Goal: Task Accomplishment & Management: Manage account settings

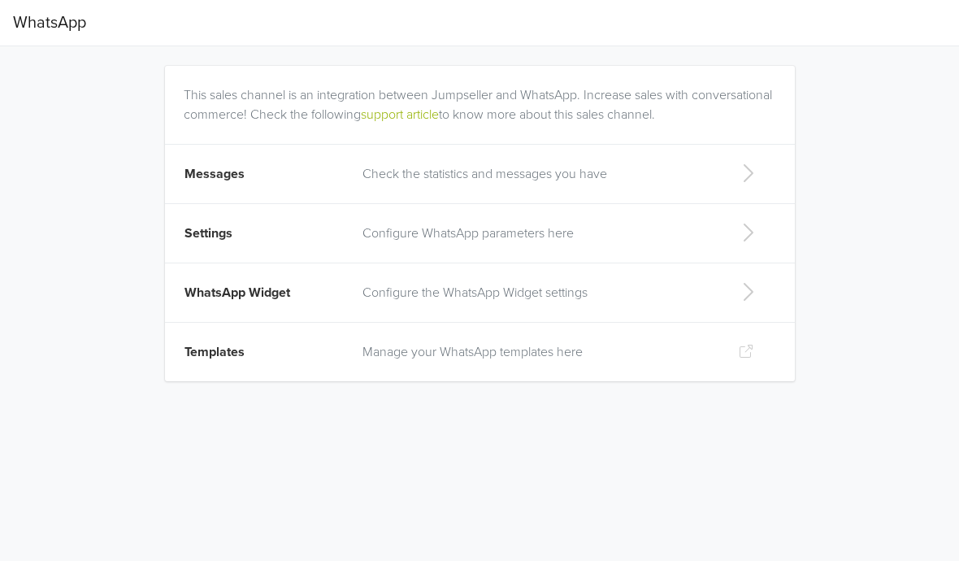
click at [749, 231] on icon at bounding box center [748, 232] width 33 height 26
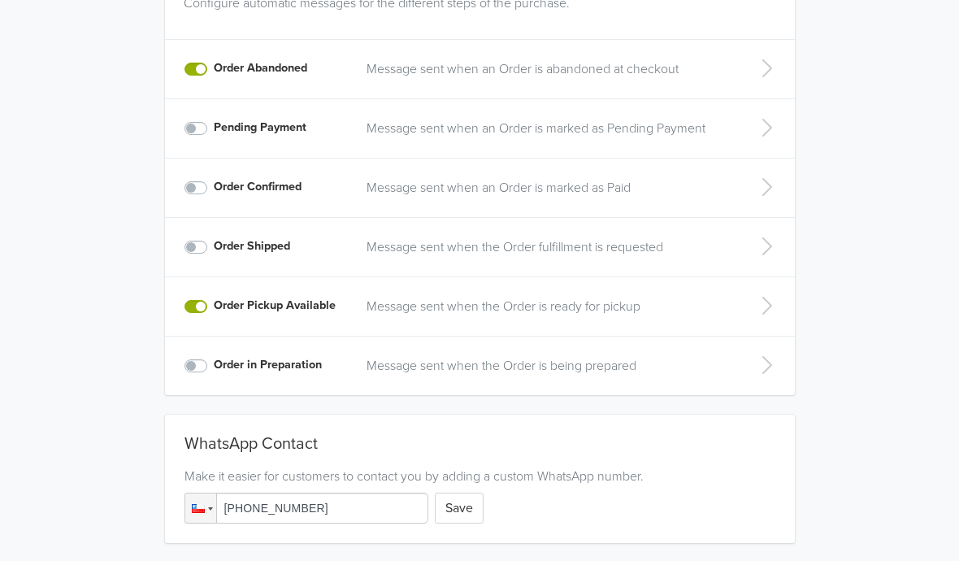
scroll to position [378, 0]
click at [461, 520] on button "Save" at bounding box center [459, 507] width 49 height 31
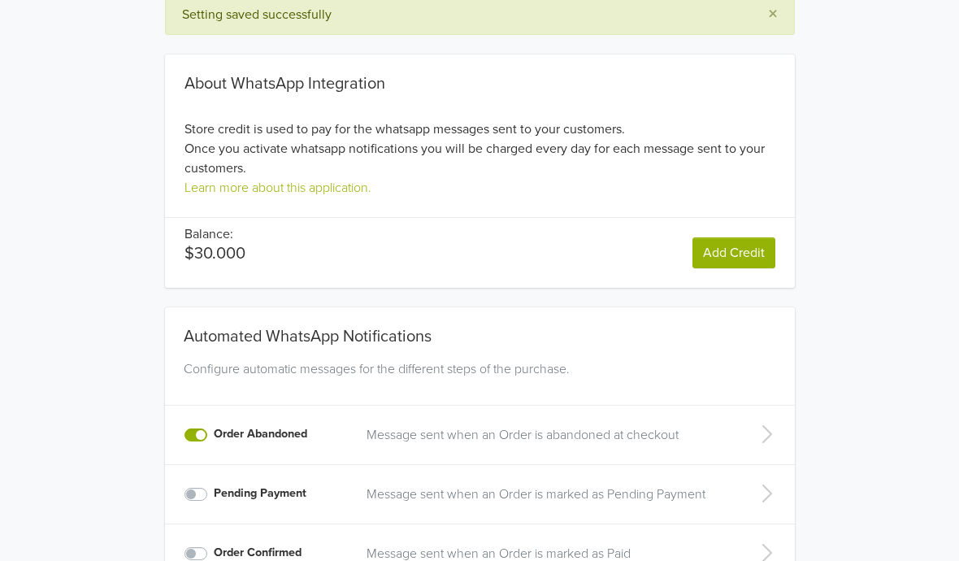
click at [761, 435] on icon at bounding box center [766, 435] width 33 height 26
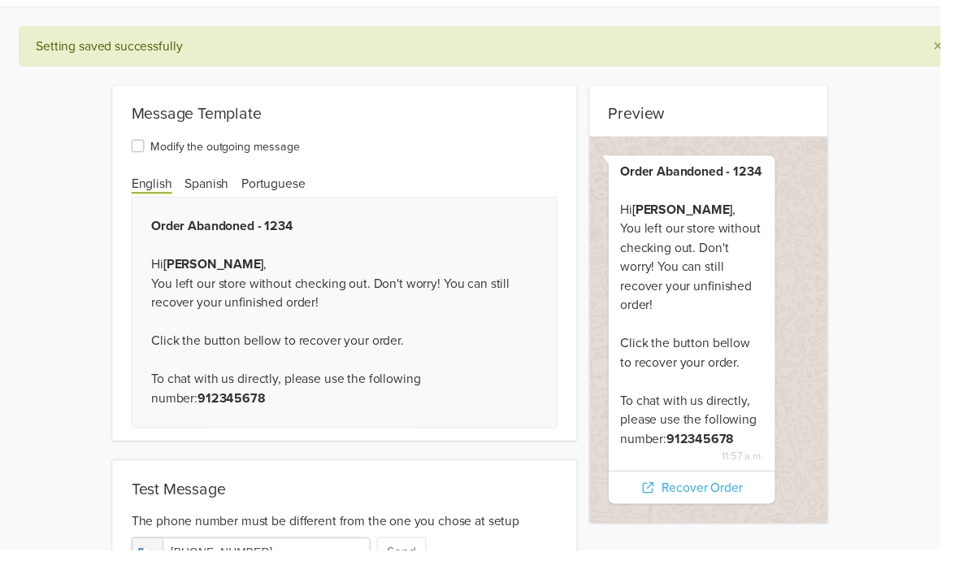
scroll to position [40, 0]
click at [315, 557] on input "[PHONE_NUMBER]" at bounding box center [256, 563] width 244 height 31
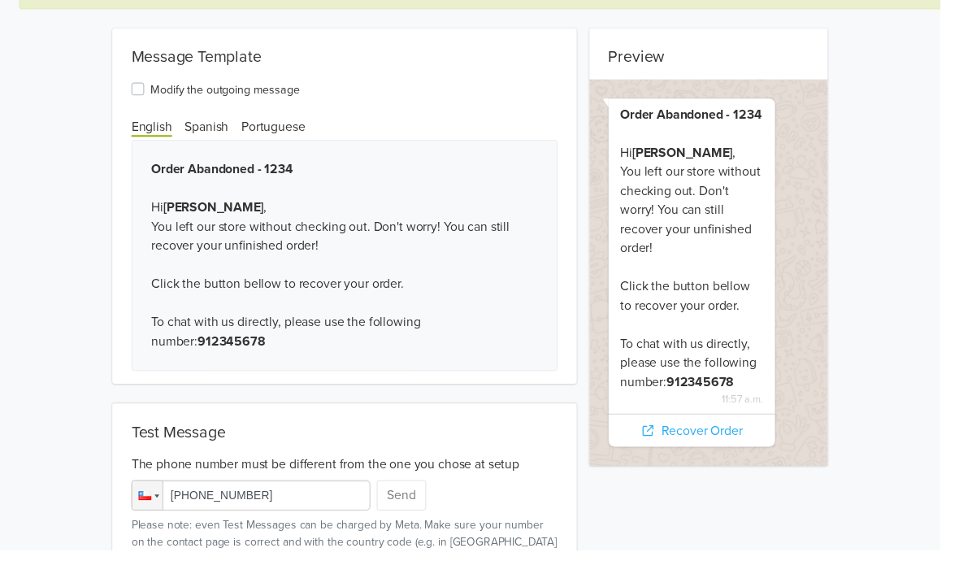
scroll to position [97, 0]
type input "[PHONE_NUMBER]"
click at [419, 510] on button "Send" at bounding box center [409, 505] width 50 height 31
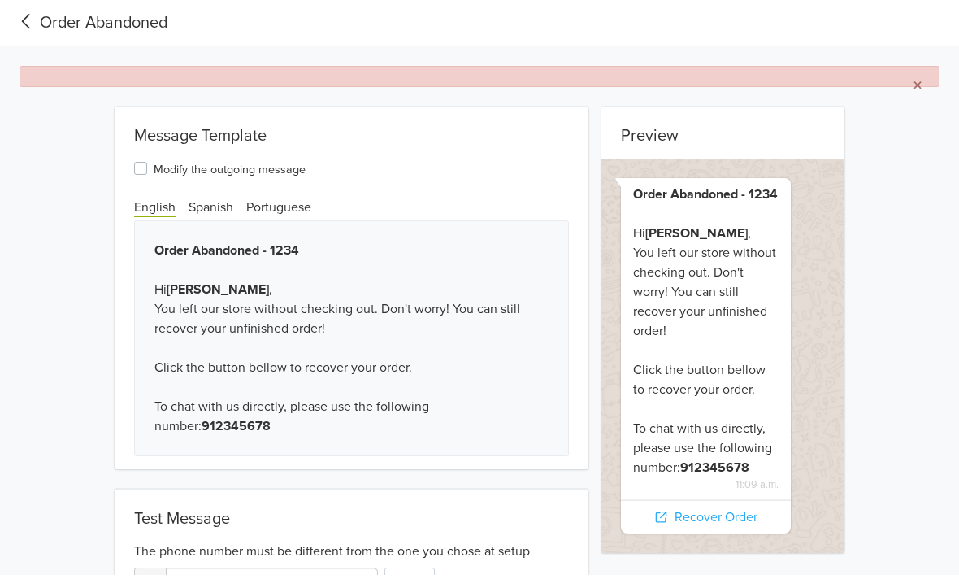
scroll to position [0, 0]
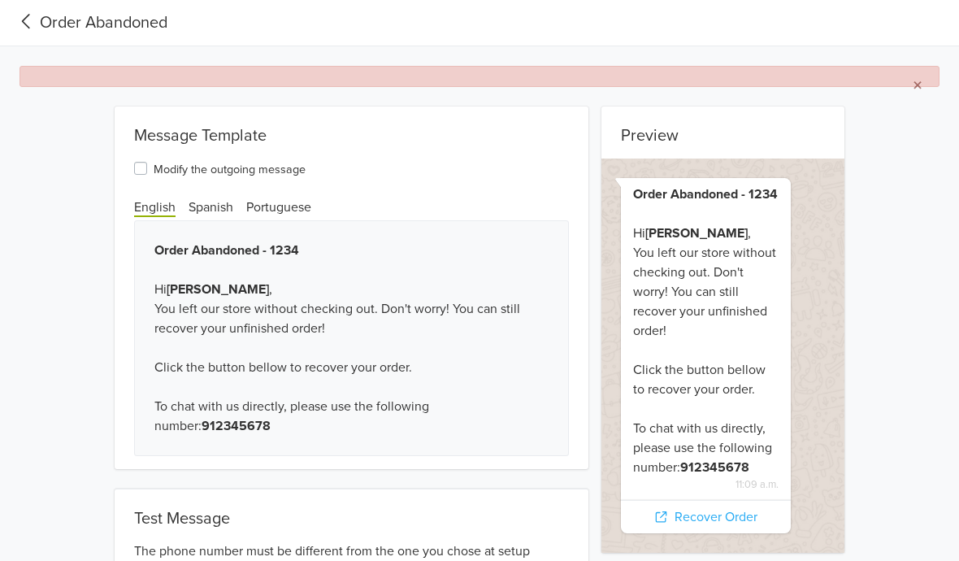
click at [31, 18] on icon at bounding box center [26, 22] width 27 height 22
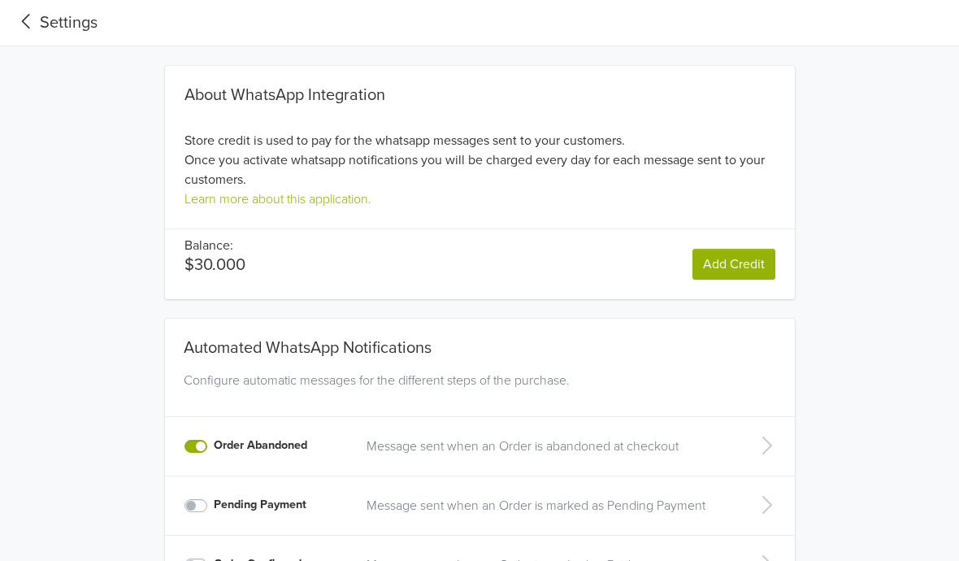
click at [33, 20] on icon at bounding box center [26, 22] width 27 height 22
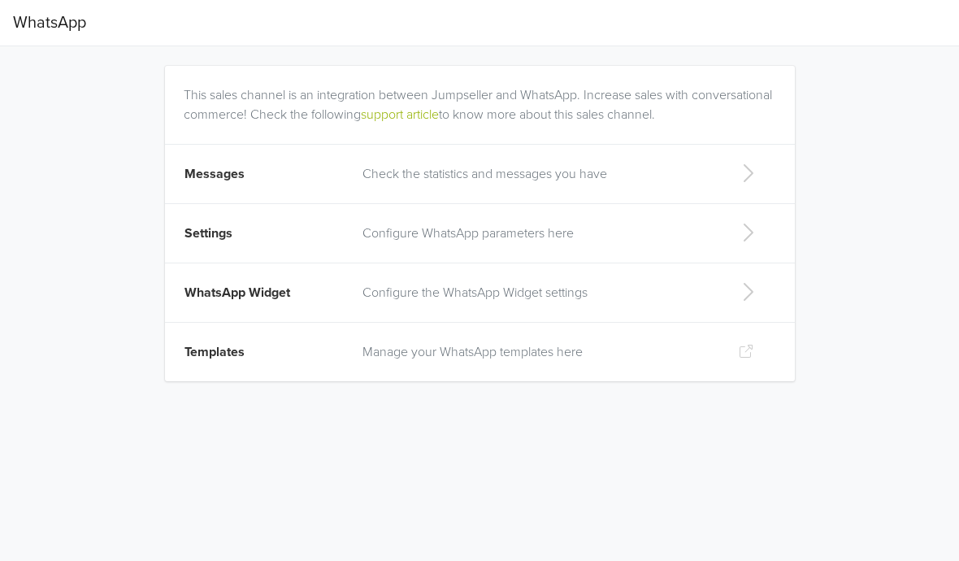
click at [747, 287] on icon at bounding box center [748, 292] width 33 height 26
select select "rb"
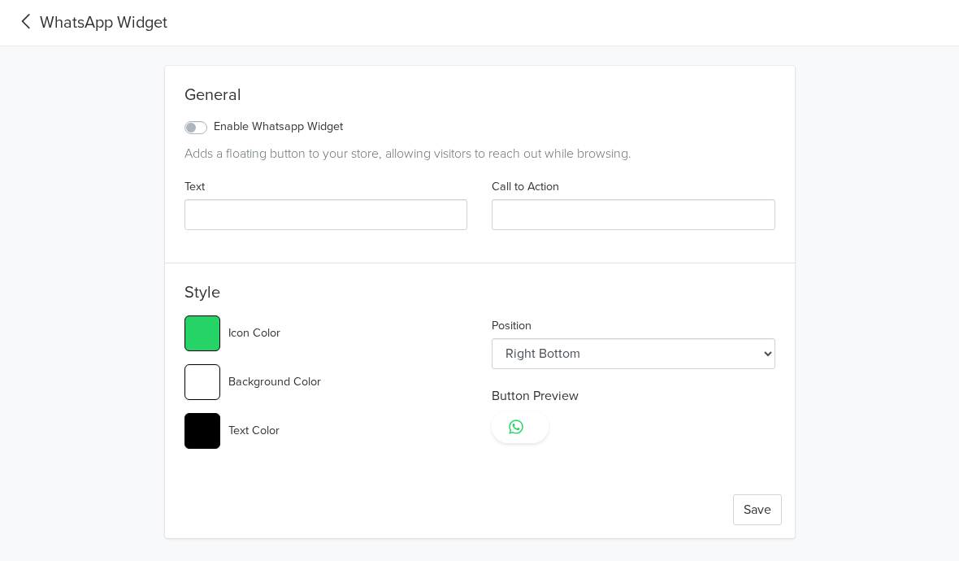
type input "#25d366"
select select "lt"
click at [29, 15] on icon at bounding box center [26, 21] width 8 height 15
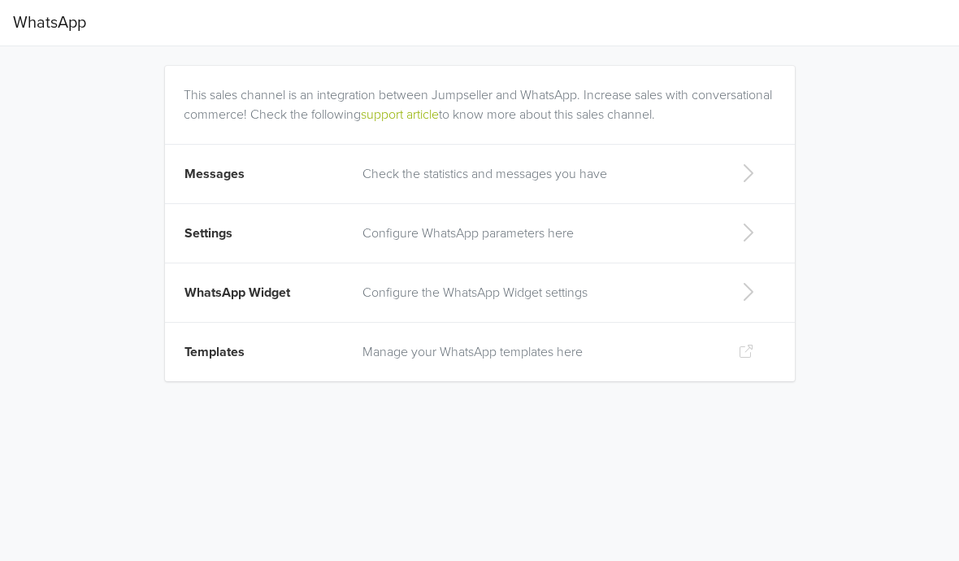
click at [74, 24] on span "WhatsApp" at bounding box center [49, 23] width 73 height 33
